Goal: Task Accomplishment & Management: Manage account settings

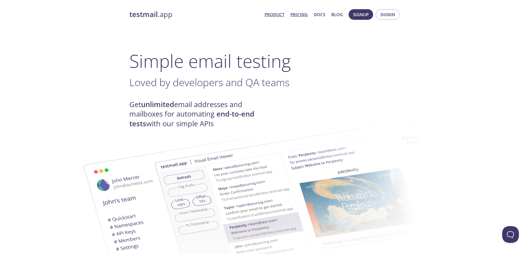
click at [301, 17] on link "Pricing" at bounding box center [299, 14] width 17 height 7
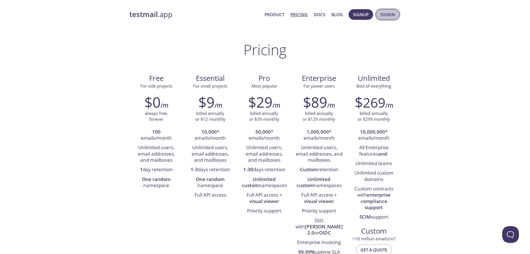
click at [387, 15] on span "Signin" at bounding box center [387, 14] width 15 height 7
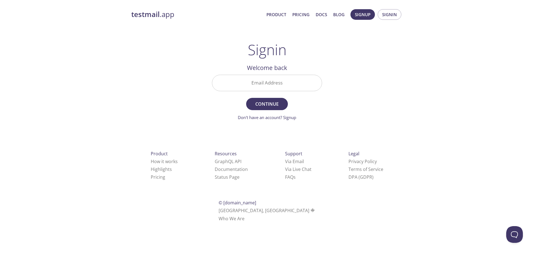
click at [294, 87] on input "Email Address" at bounding box center [267, 83] width 110 height 16
type input "[EMAIL_ADDRESS][DOMAIN_NAME]"
click at [281, 102] on span "Continue" at bounding box center [267, 104] width 30 height 8
click at [289, 87] on input "Signin Security Code" at bounding box center [267, 83] width 110 height 16
click at [377, 97] on div "testmail .app Product Pricing Docs Blog Signup Signin Signin Welcome back Email…" at bounding box center [267, 122] width 285 height 232
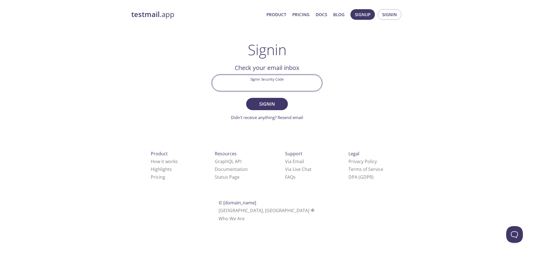
click at [254, 83] on input "Signin Security Code" at bounding box center [267, 83] width 110 height 16
paste input "BXG1N84"
type input "BXG1N84"
click at [262, 101] on span "Signin" at bounding box center [267, 104] width 30 height 8
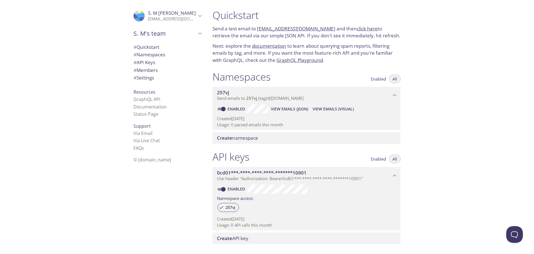
click at [196, 35] on icon "S. M's team" at bounding box center [199, 33] width 7 height 7
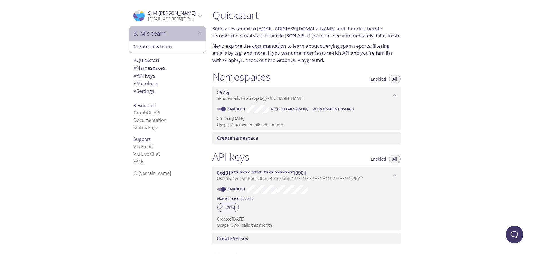
click at [196, 35] on icon "S. M's team" at bounding box center [199, 33] width 7 height 7
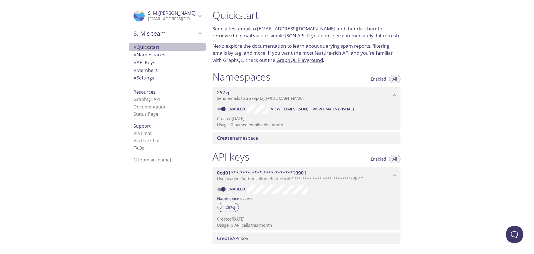
click at [168, 49] on span "# Quickstart" at bounding box center [168, 46] width 68 height 7
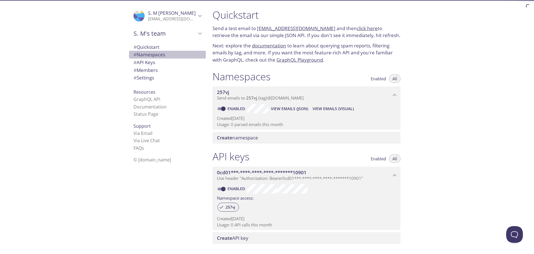
click at [164, 54] on span "# Namespaces" at bounding box center [168, 54] width 68 height 7
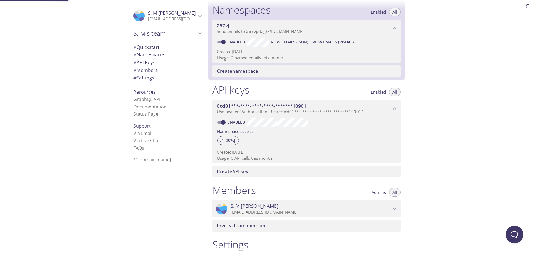
scroll to position [70, 0]
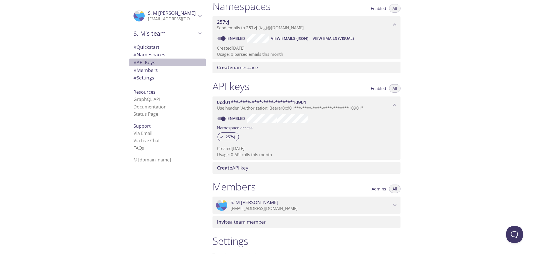
click at [161, 59] on span "# API Keys" at bounding box center [168, 62] width 68 height 7
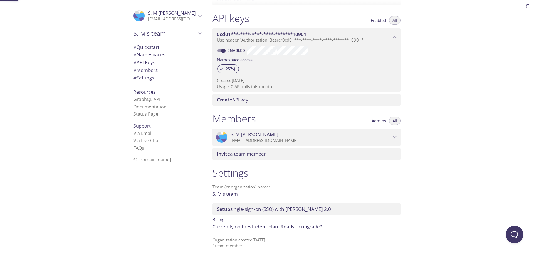
scroll to position [142, 0]
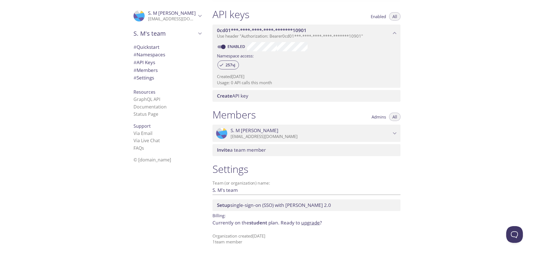
click at [43, 40] on div ".cls-1 { fill: #6d5ca8; } .cls-2 { fill: #3fc191; } .cls-3 { fill: #3b4752; } .…" at bounding box center [104, 127] width 208 height 254
click at [60, 103] on div ".cls-1 { fill: #6d5ca8; } .cls-2 { fill: #3fc191; } .cls-3 { fill: #3b4752; } .…" at bounding box center [104, 127] width 208 height 254
click at [418, 137] on div "Quickstart Send a test email to [EMAIL_ADDRESS][DOMAIN_NAME] and then click her…" at bounding box center [371, 127] width 326 height 254
click at [60, 48] on div ".cls-1 { fill: #6d5ca8; } .cls-2 { fill: #3fc191; } .cls-3 { fill: #3b4752; } .…" at bounding box center [104, 127] width 208 height 254
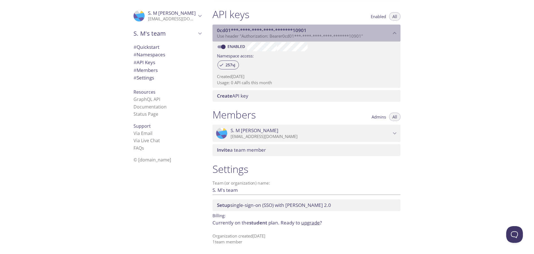
click at [326, 30] on span "0cd01***-****-****-****-*******10901" at bounding box center [304, 30] width 174 height 6
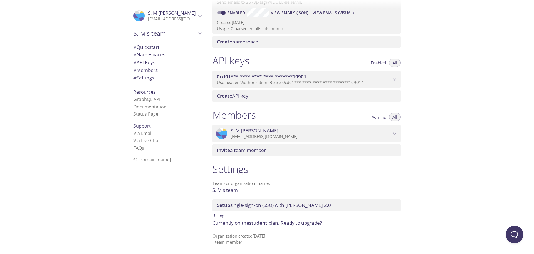
scroll to position [96, 0]
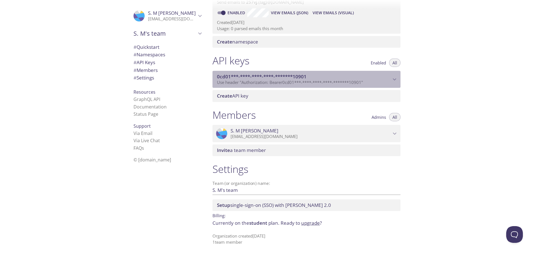
click at [397, 79] on icon "0cd01***-****-****-****-*******10901 API key" at bounding box center [394, 79] width 7 height 7
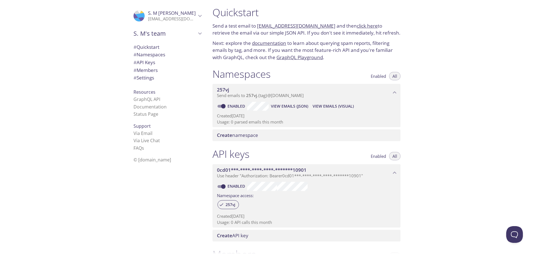
scroll to position [0, 0]
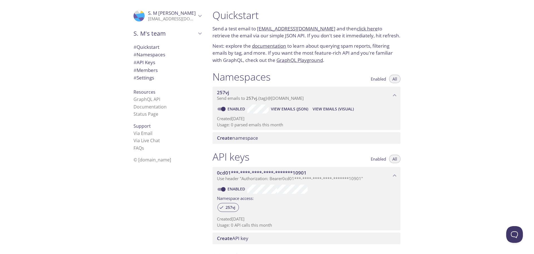
click at [187, 38] on div "S. M's team" at bounding box center [167, 33] width 77 height 14
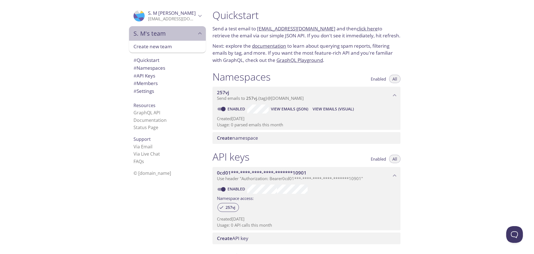
click at [187, 38] on div "S. M's team" at bounding box center [167, 33] width 77 height 14
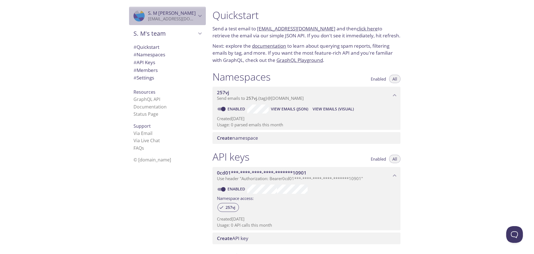
click at [191, 17] on p "[EMAIL_ADDRESS][DOMAIN_NAME]" at bounding box center [172, 19] width 48 height 6
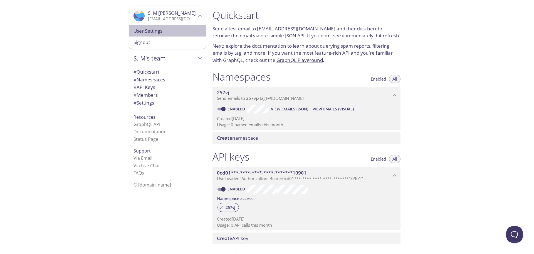
click at [185, 27] on div "User Settings" at bounding box center [167, 31] width 77 height 12
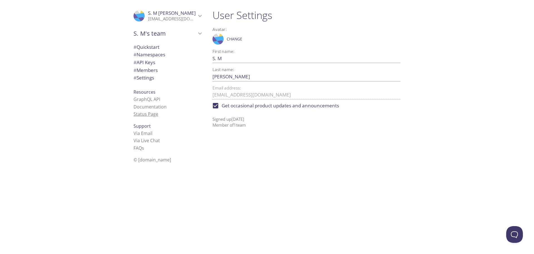
click at [144, 116] on link "Status Page" at bounding box center [146, 114] width 25 height 6
click at [294, 17] on h1 "User Settings" at bounding box center [307, 15] width 188 height 13
